Goal: Information Seeking & Learning: Understand process/instructions

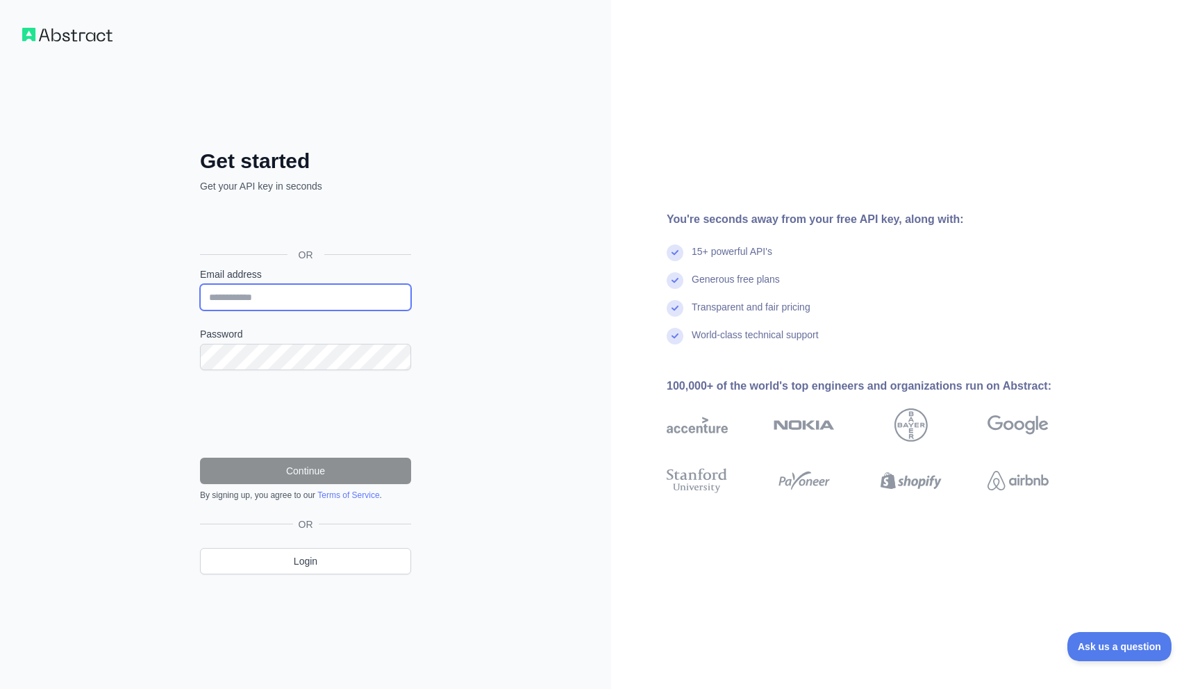
click at [285, 297] on input "Email address" at bounding box center [305, 297] width 211 height 26
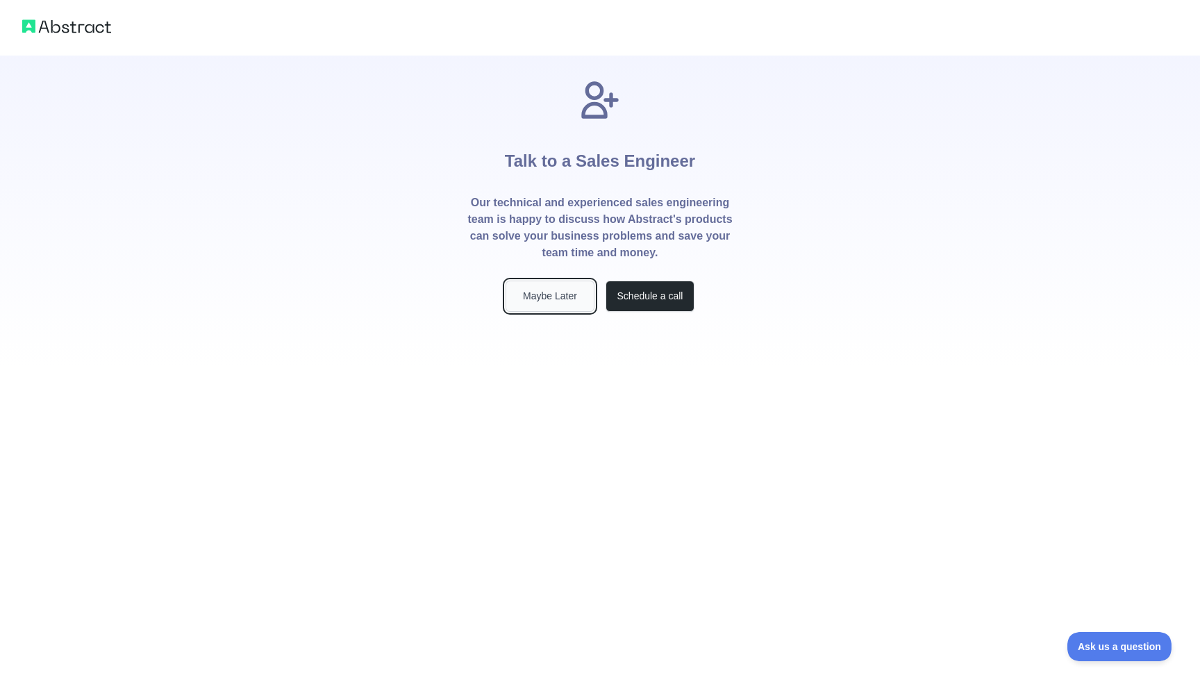
click at [558, 296] on button "Maybe Later" at bounding box center [550, 296] width 89 height 31
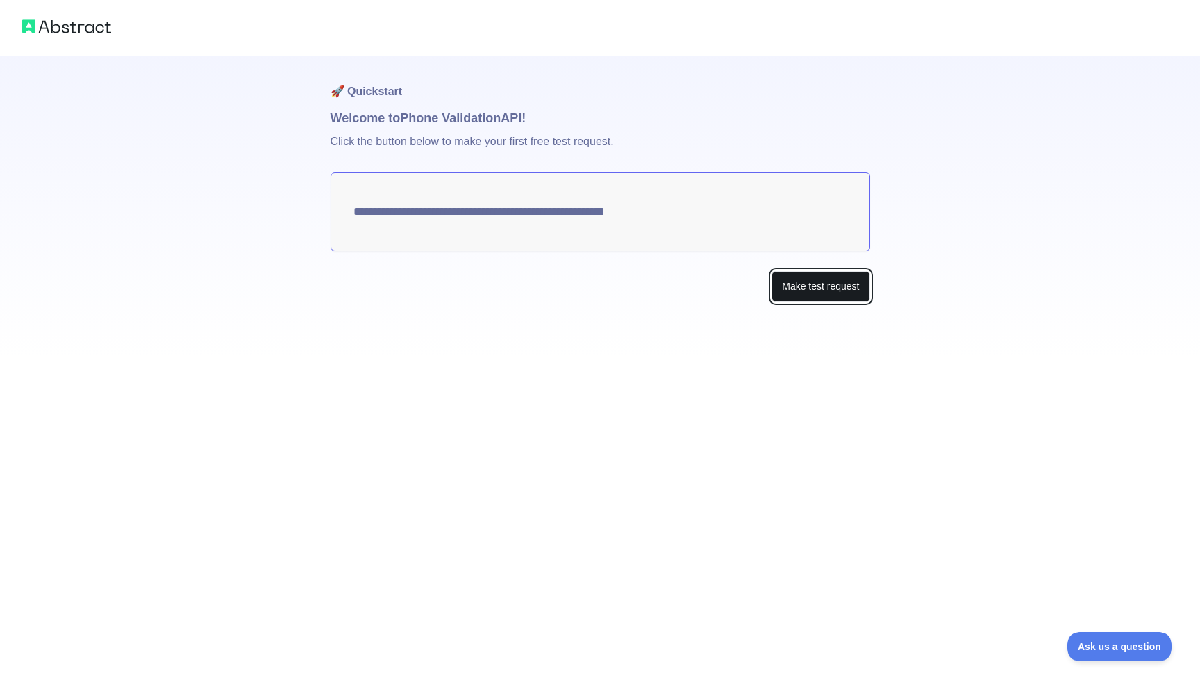
click at [851, 284] on button "Make test request" at bounding box center [821, 286] width 98 height 31
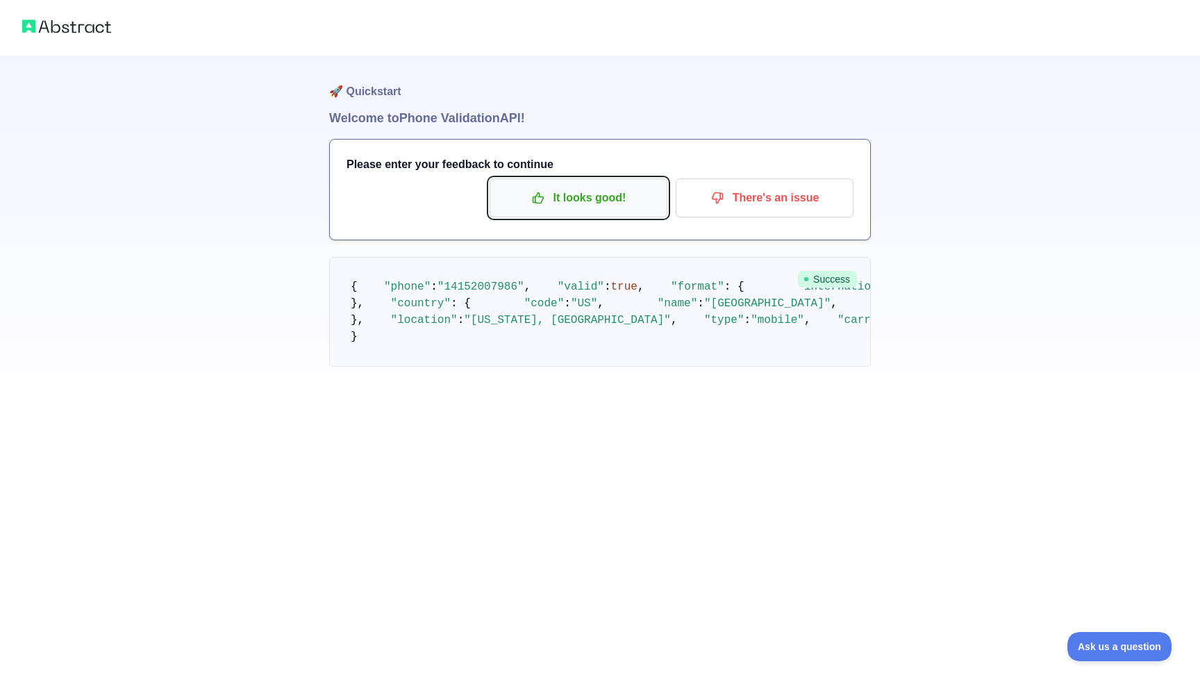
click at [597, 208] on p "It looks good!" at bounding box center [578, 198] width 157 height 24
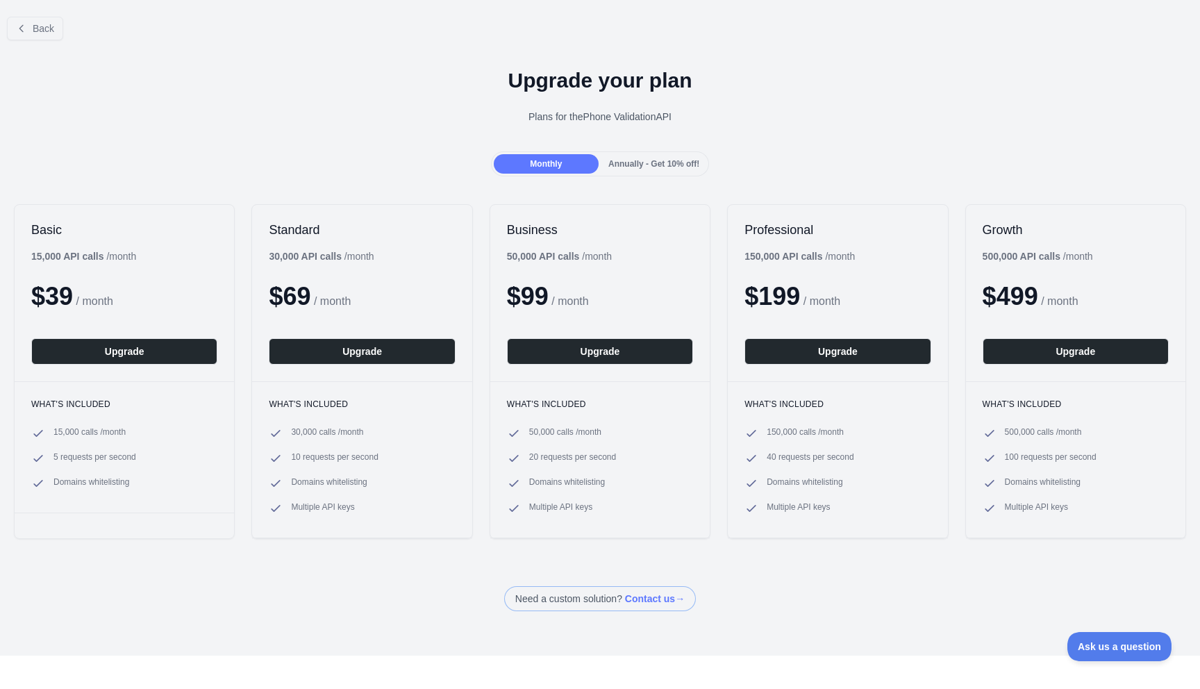
scroll to position [9, 0]
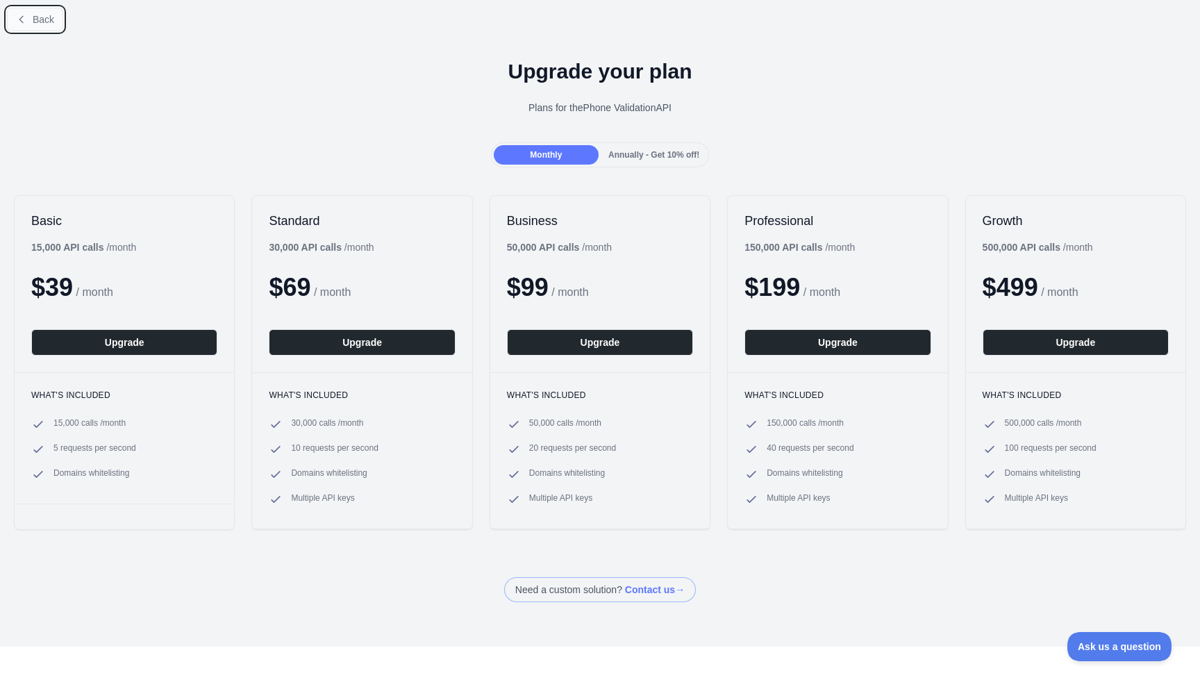
click at [37, 23] on span "Back" at bounding box center [44, 19] width 22 height 11
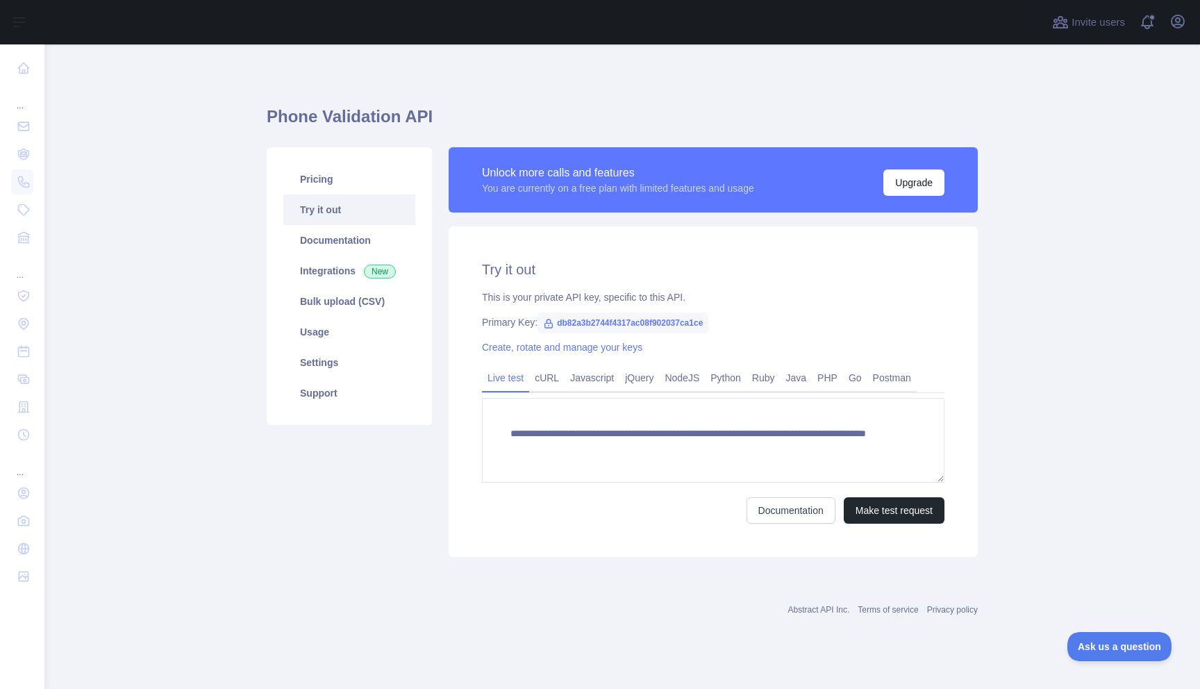
click at [606, 322] on span "db82a3b2744f4317ac08f902037ca1ce" at bounding box center [622, 322] width 171 height 21
click at [603, 378] on link "Javascript" at bounding box center [592, 378] width 55 height 22
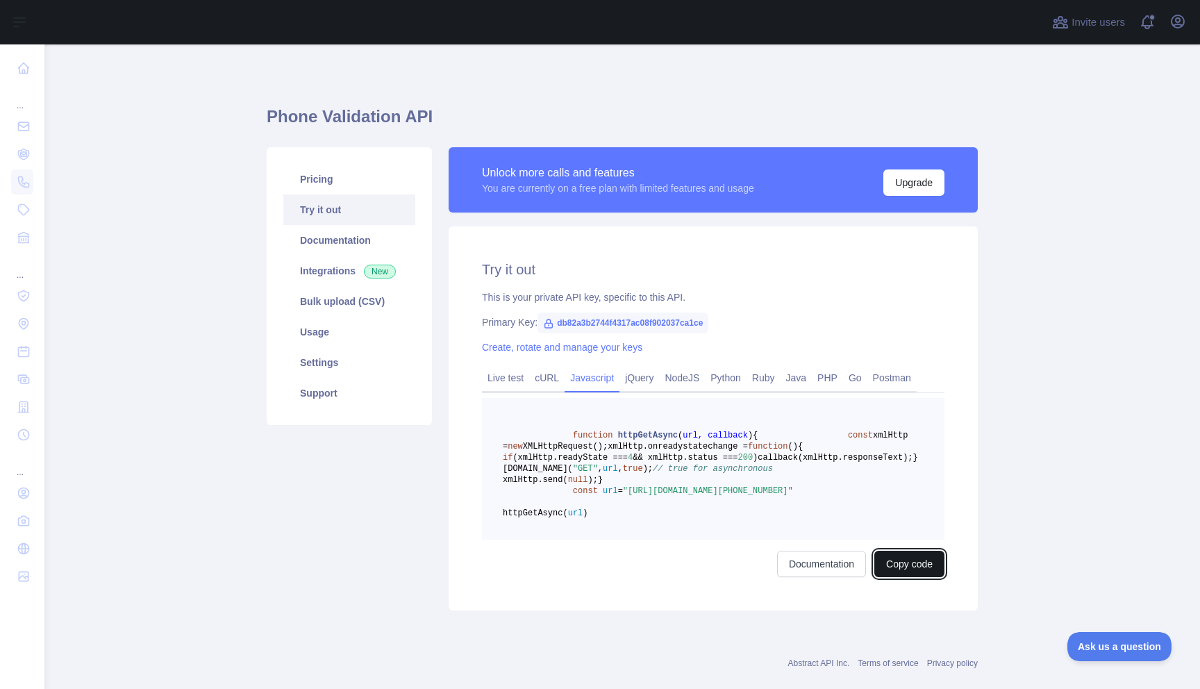
click at [920, 577] on button "Copy code" at bounding box center [909, 564] width 70 height 26
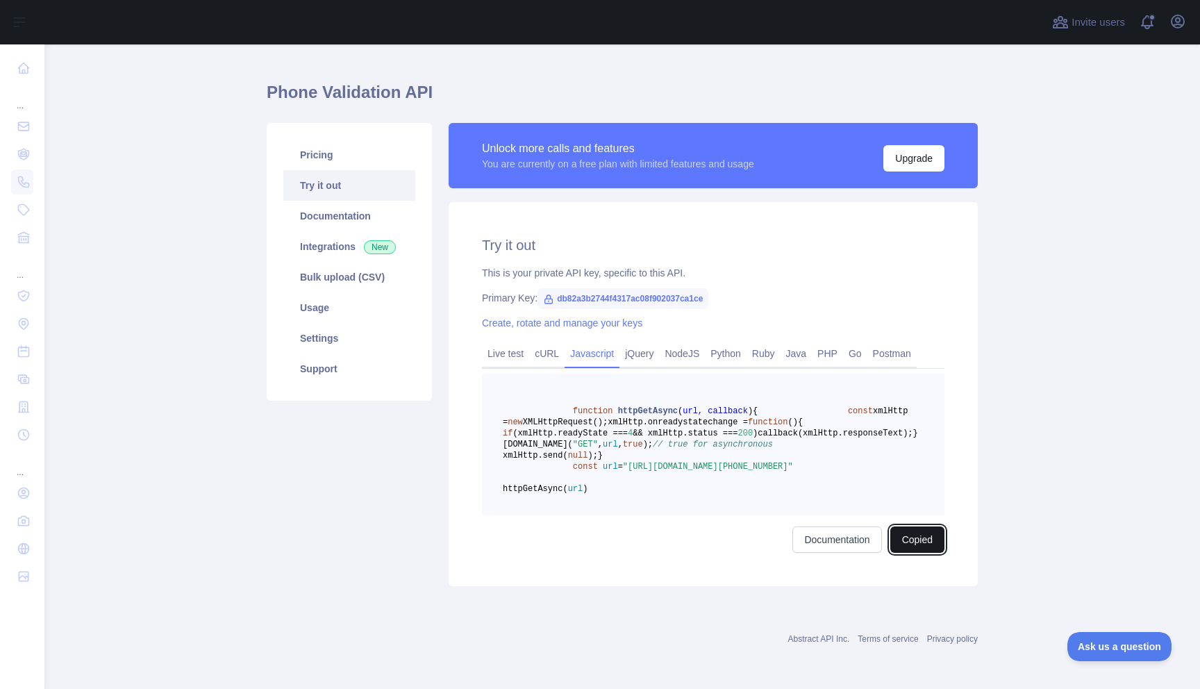
click at [901, 528] on button "Copied" at bounding box center [917, 539] width 54 height 26
